Goal: Use online tool/utility: Utilize a website feature to perform a specific function

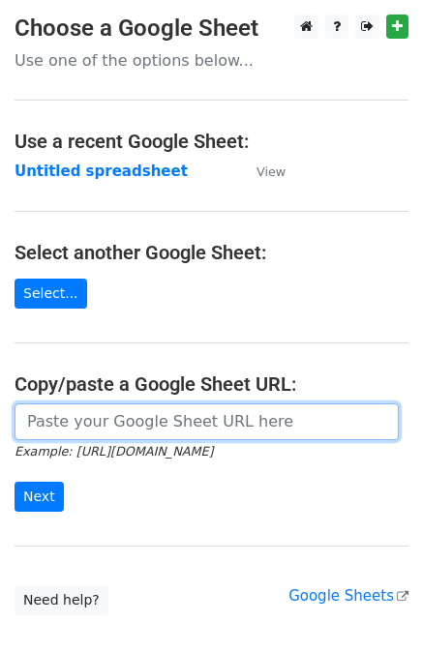
click at [105, 435] on input "url" at bounding box center [207, 422] width 384 height 37
paste input "[URL][DOMAIN_NAME]"
type input "[URL][DOMAIN_NAME]"
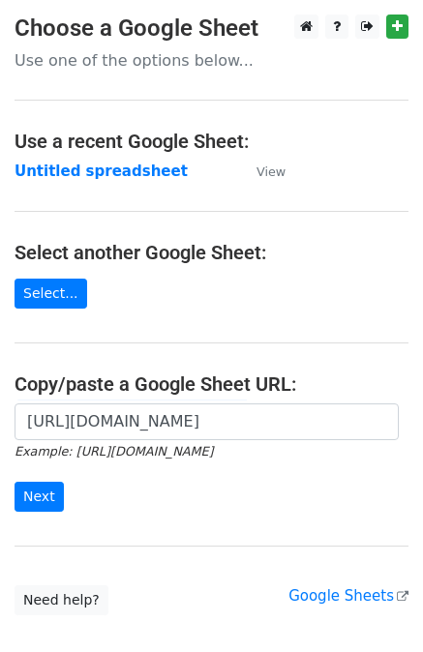
scroll to position [0, 0]
click at [26, 506] on input "Next" at bounding box center [39, 497] width 49 height 30
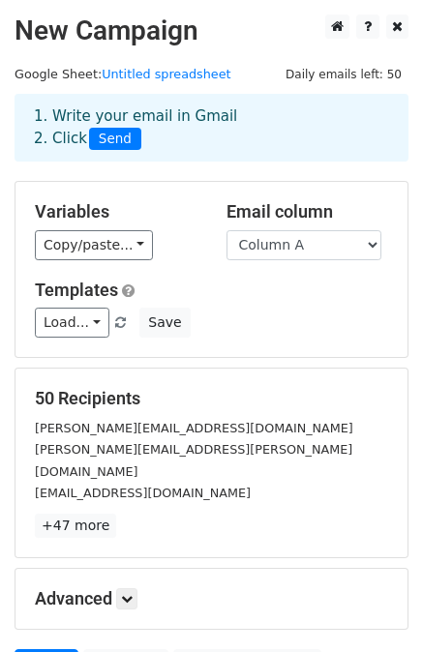
click at [302, 333] on div "Load... No templates saved Save" at bounding box center [211, 323] width 382 height 30
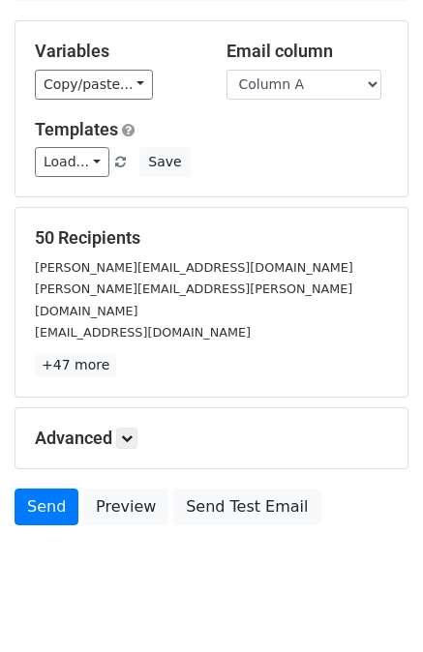
scroll to position [170, 0]
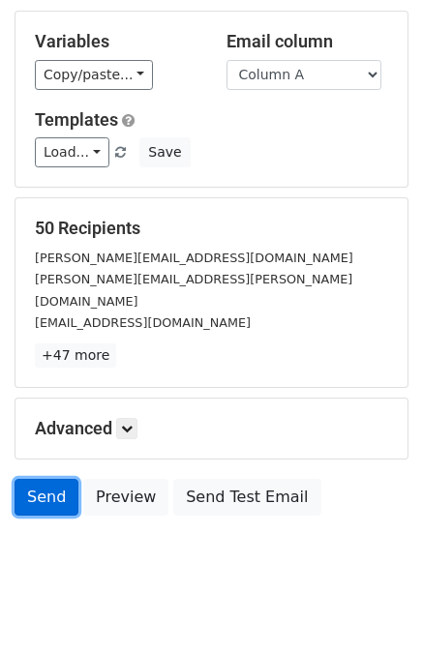
click at [32, 479] on link "Send" at bounding box center [47, 497] width 64 height 37
